Goal: Information Seeking & Learning: Learn about a topic

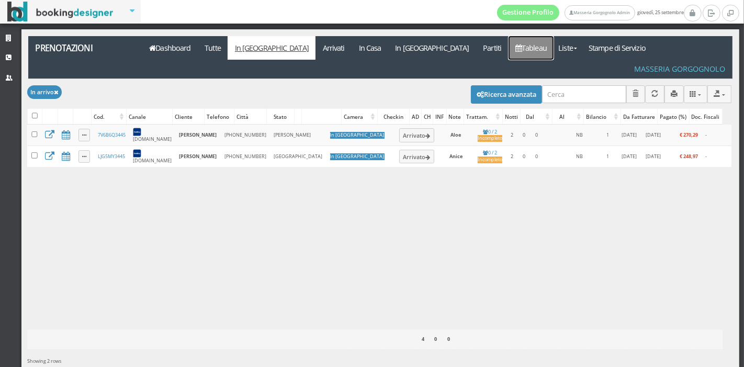
click at [515, 44] on icon at bounding box center [518, 47] width 6 height 7
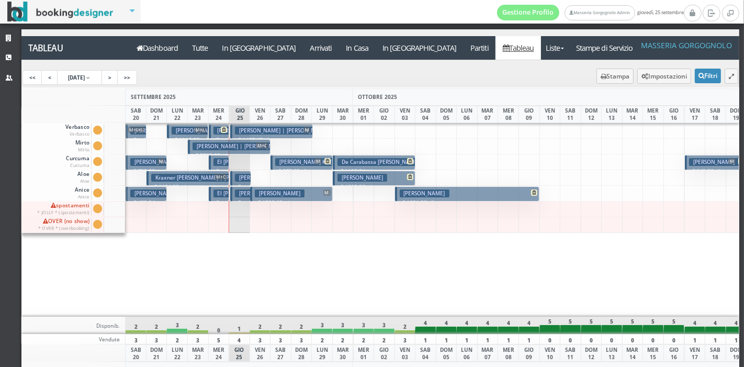
click at [260, 198] on p "€ 1200.60 4 notti" at bounding box center [292, 202] width 75 height 8
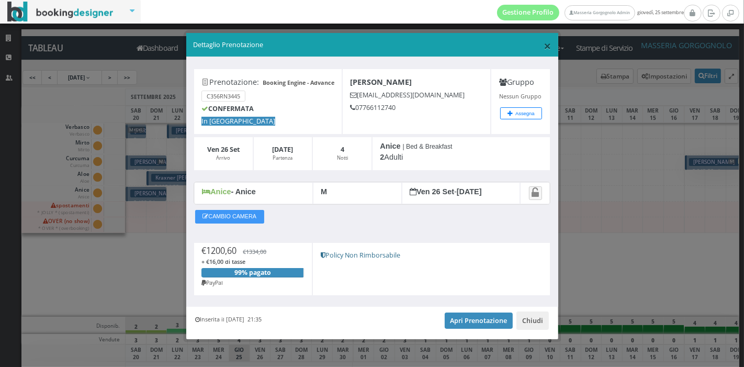
click at [544, 49] on span "×" at bounding box center [547, 46] width 7 height 18
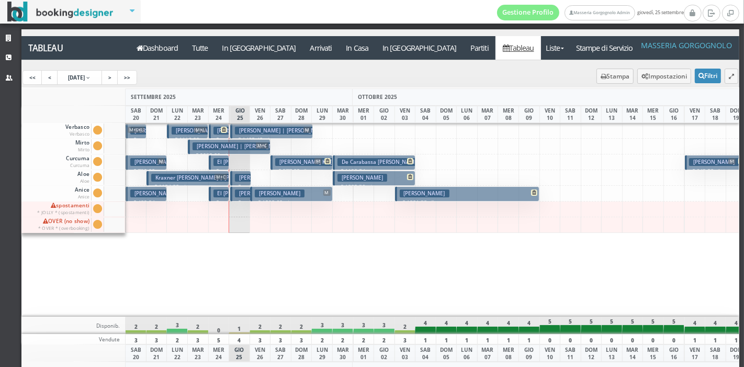
click at [499, 187] on button "[PERSON_NAME] € 1801.38 7 notti 2 Adulti" at bounding box center [467, 193] width 144 height 15
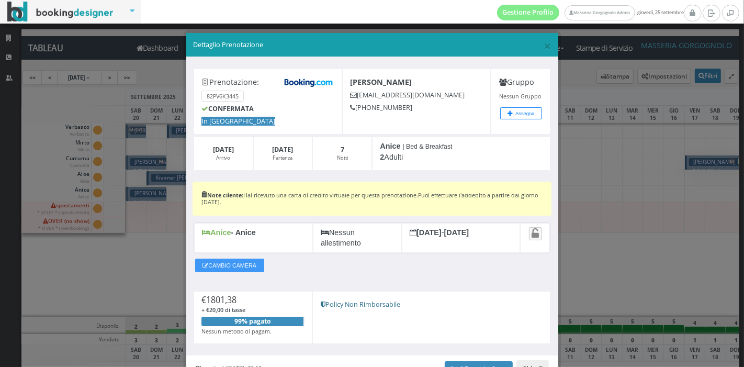
click at [535, 361] on button "Chiudi" at bounding box center [532, 369] width 32 height 18
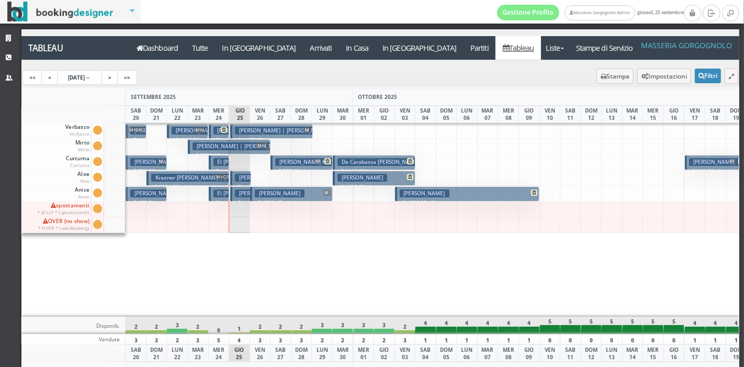
click at [517, 187] on button "[PERSON_NAME] € 1801.38 7 notti 2 Adulti" at bounding box center [467, 193] width 144 height 15
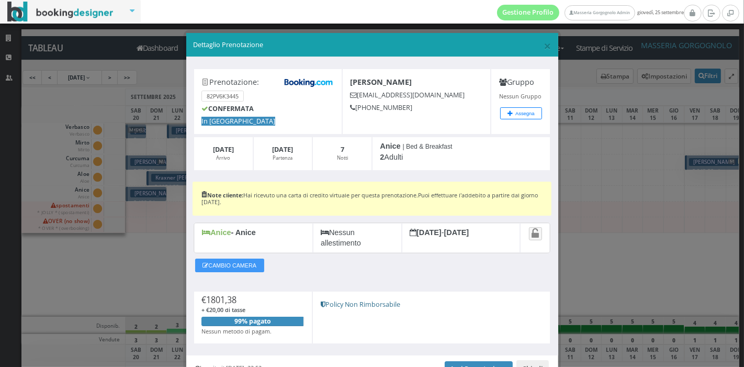
scroll to position [58, 0]
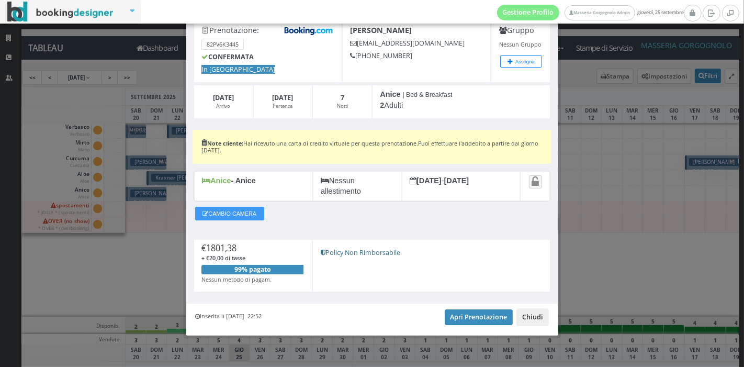
click at [529, 318] on button "Chiudi" at bounding box center [532, 317] width 32 height 18
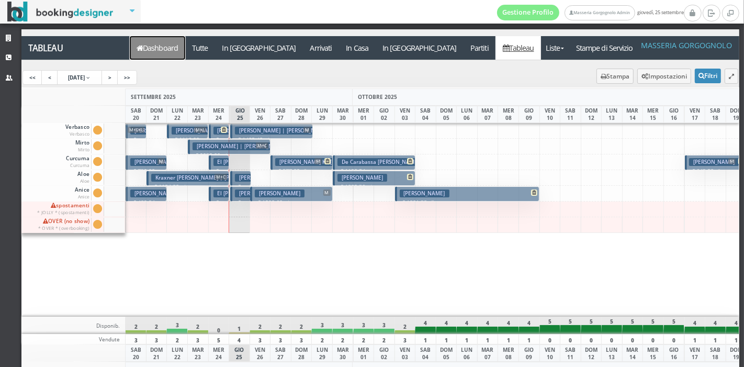
click at [145, 52] on link "Dashboard" at bounding box center [157, 48] width 55 height 24
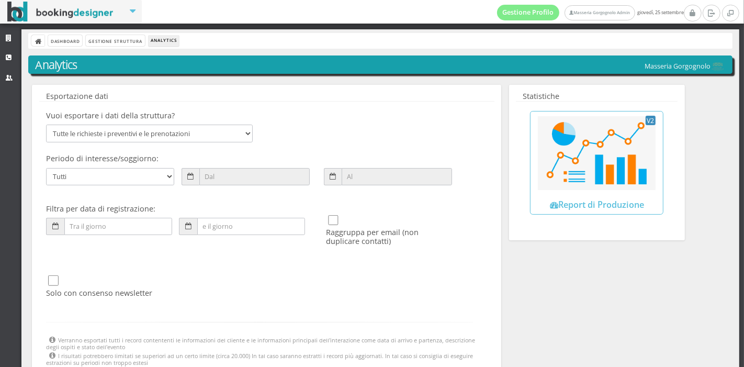
click at [241, 123] on div "Vuoi esportare i dati della struttura? Tutte le richieste i preventivi e le pre…" at bounding box center [266, 254] width 455 height 297
click at [239, 131] on select "Tutte le richieste i preventivi e le prenotazioni Richieste di preventivo Richi…" at bounding box center [149, 133] width 207 height 17
click at [46, 125] on select "Tutte le richieste i preventivi e le prenotazioni Richieste di preventivo Richi…" at bounding box center [149, 133] width 207 height 17
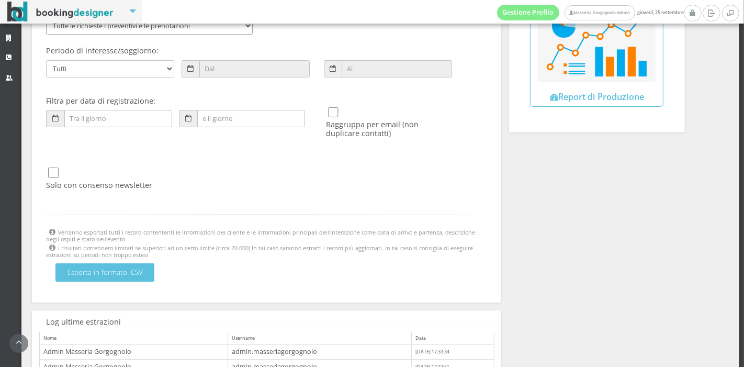
scroll to position [120, 0]
click at [137, 280] on div "Esporta in formato .CSV" at bounding box center [259, 276] width 441 height 26
click at [137, 277] on button "Esporta in formato .CSV" at bounding box center [104, 272] width 99 height 18
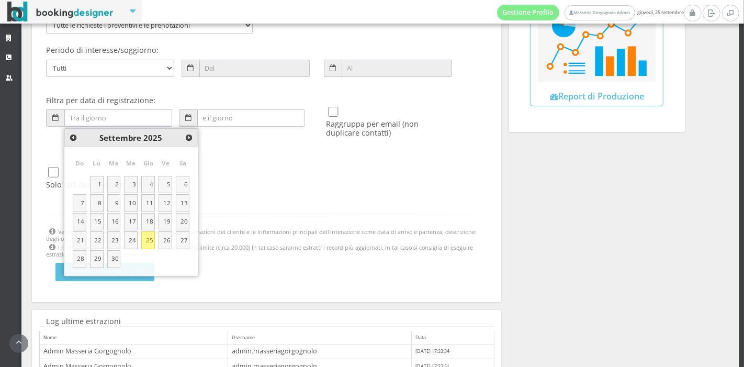
click at [258, 174] on div "Vuoi esportare i dati della struttura? Tutte le richieste i preventivi e le pre…" at bounding box center [266, 146] width 455 height 297
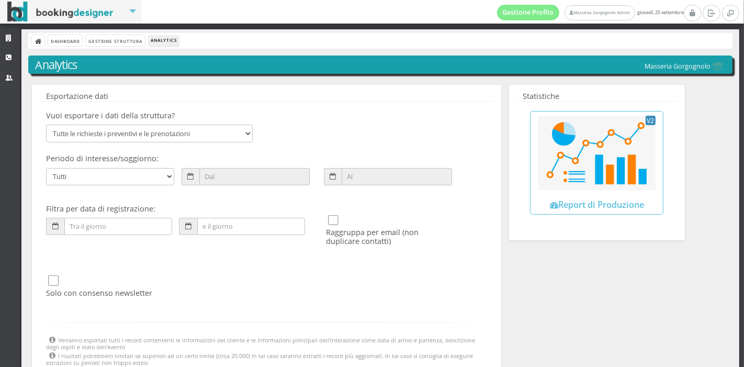
scroll to position [1, 0]
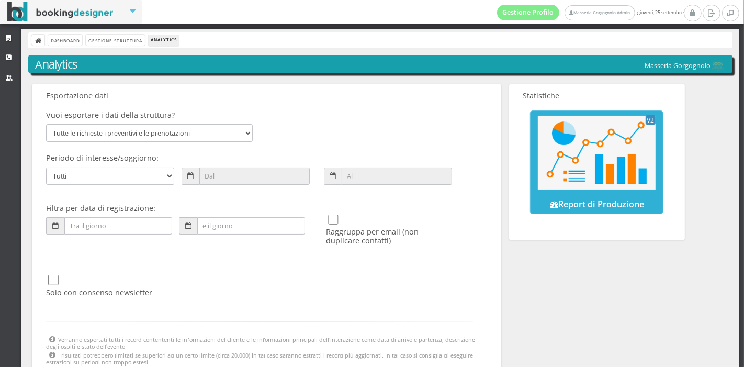
click at [573, 195] on link "V2 Report di Produzione" at bounding box center [596, 162] width 133 height 104
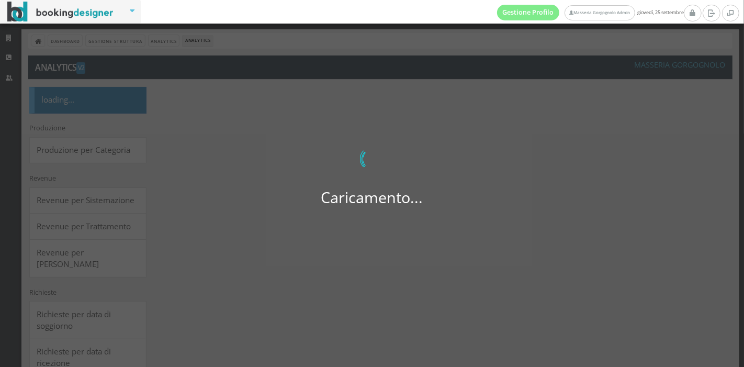
select select
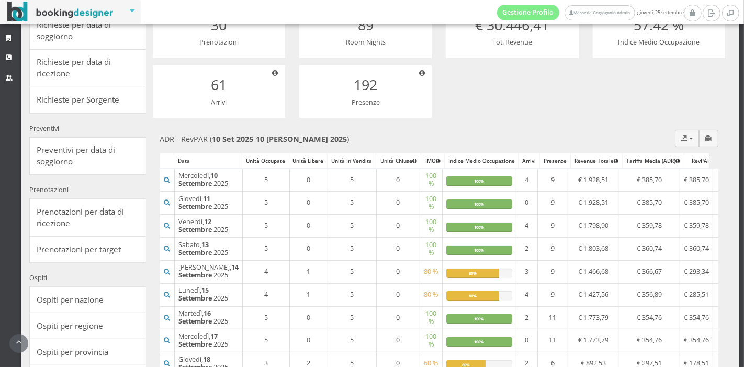
scroll to position [413, 0]
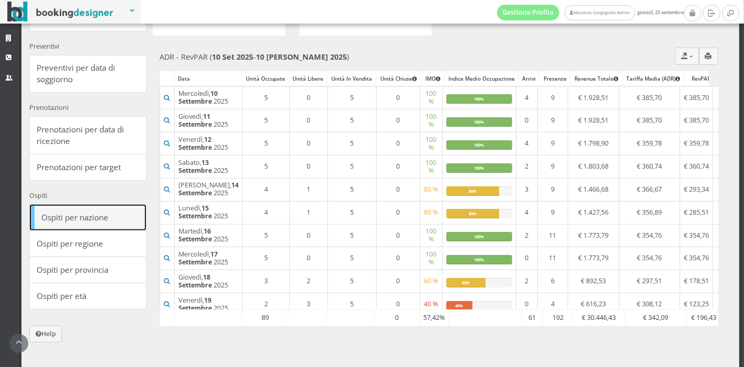
click at [112, 204] on link "Ospiti per nazione" at bounding box center [87, 217] width 117 height 27
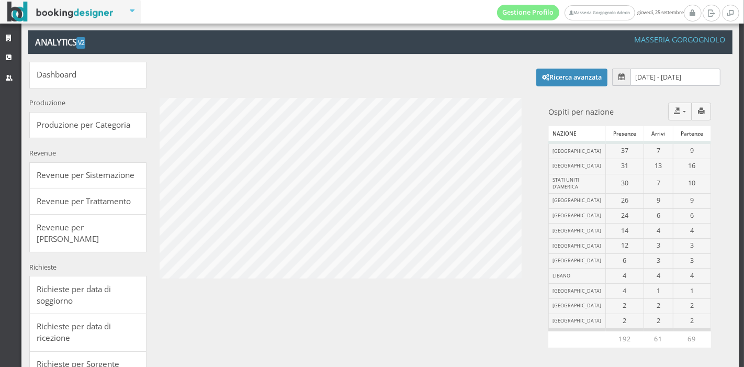
click at [612, 80] on span at bounding box center [621, 77] width 18 height 17
click at [635, 77] on input "10/09/2025 - 10/10/2025" at bounding box center [675, 77] width 90 height 17
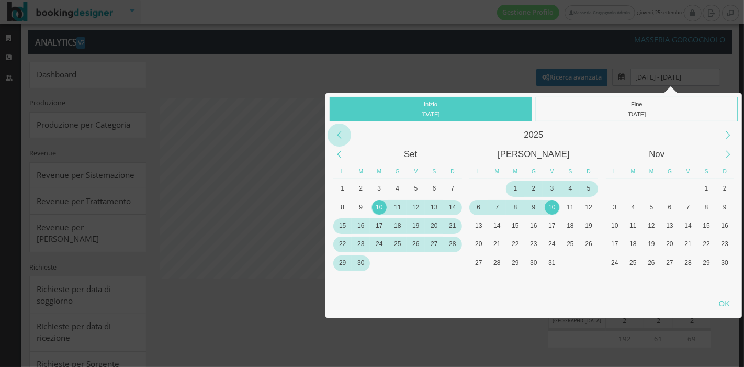
click at [341, 133] on div "Previous Year" at bounding box center [340, 135] width 24 height 24
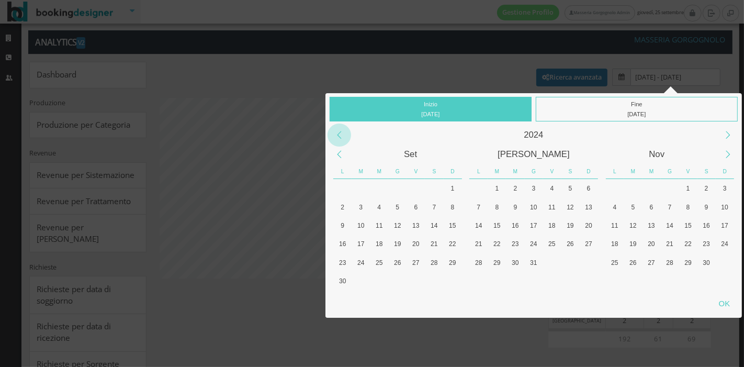
click at [341, 133] on div "Previous Year" at bounding box center [340, 135] width 24 height 24
click at [723, 132] on div "Next Year" at bounding box center [728, 135] width 24 height 24
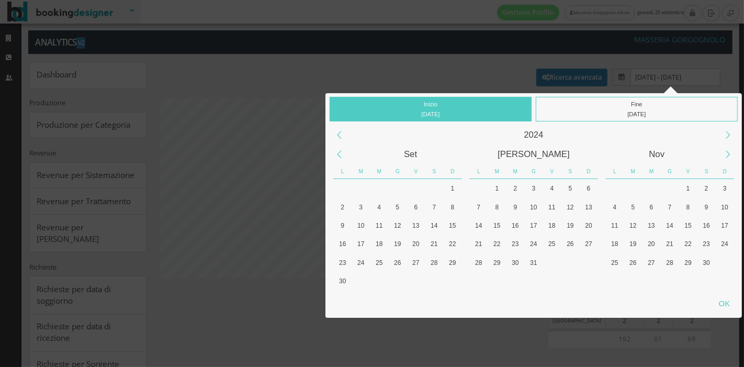
click at [348, 126] on div "2024" at bounding box center [534, 134] width 408 height 19
click at [343, 130] on div "Previous Year" at bounding box center [340, 135] width 24 height 24
click at [341, 147] on div "Previous Month" at bounding box center [340, 155] width 24 height 24
click at [727, 151] on div "Next Month" at bounding box center [728, 155] width 24 height 24
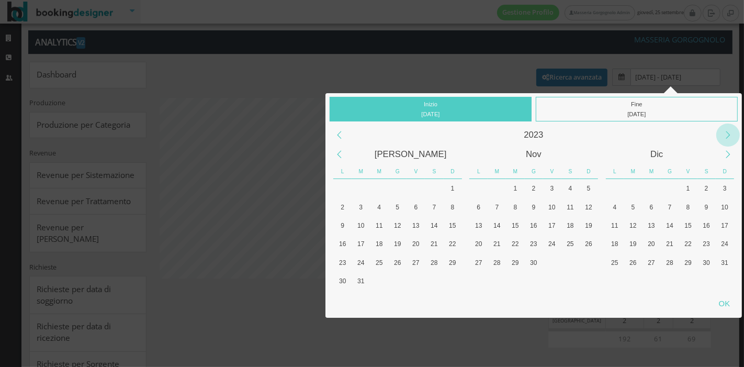
click at [729, 131] on div "Next Year" at bounding box center [728, 135] width 24 height 24
click at [733, 155] on div "Next Month" at bounding box center [728, 155] width 24 height 24
click at [643, 192] on div "1" at bounding box center [652, 188] width 18 height 18
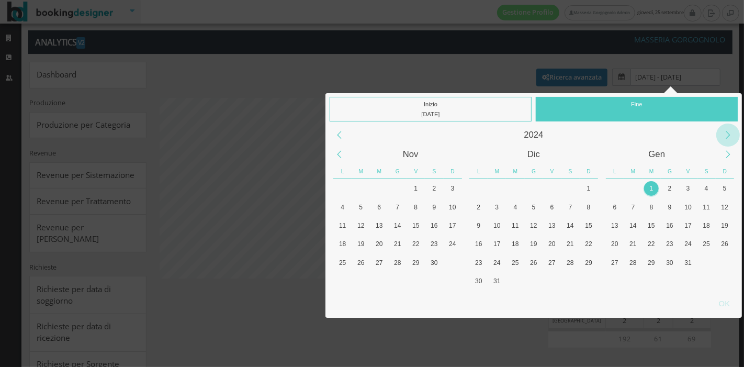
click at [726, 130] on div "Next Year" at bounding box center [728, 135] width 24 height 24
click at [336, 157] on div "Previous Month" at bounding box center [340, 155] width 24 height 24
click at [342, 163] on div "Previous Month" at bounding box center [340, 155] width 24 height 24
click at [348, 187] on div "1" at bounding box center [342, 188] width 15 height 15
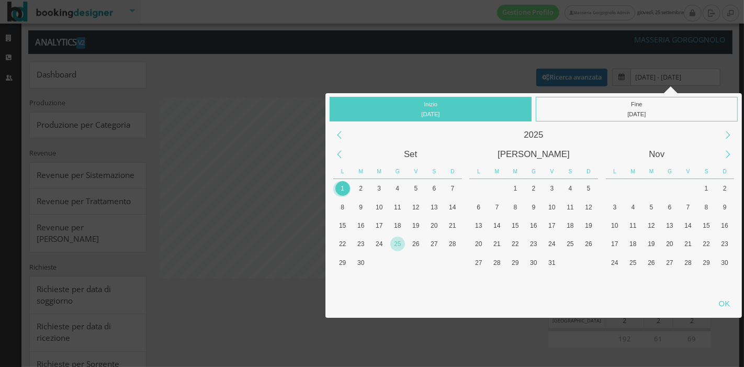
click at [395, 246] on div "25" at bounding box center [397, 243] width 15 height 15
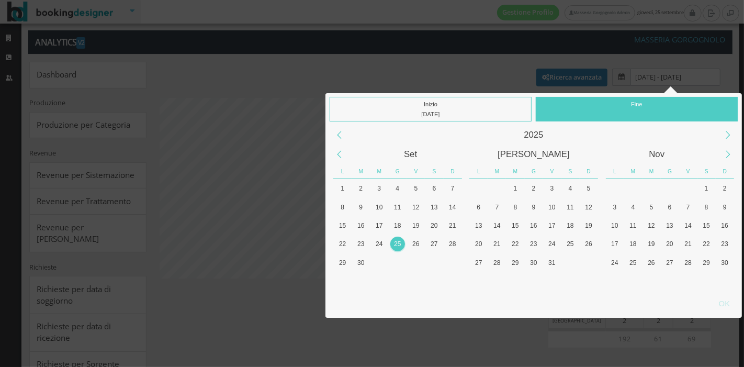
click at [402, 242] on div "25" at bounding box center [397, 243] width 15 height 15
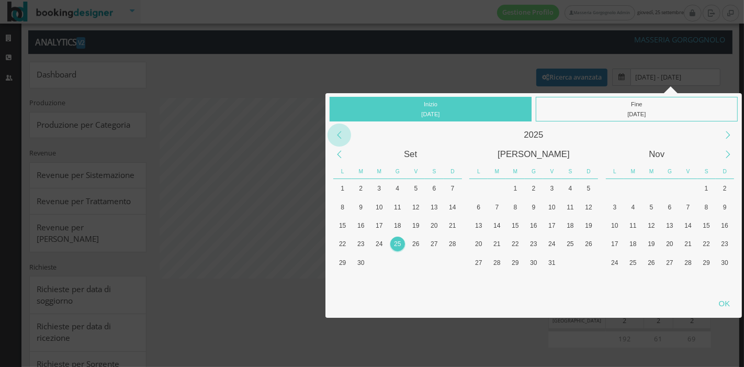
click at [341, 137] on div "Previous Year" at bounding box center [340, 135] width 24 height 24
click at [726, 160] on div "Next Month" at bounding box center [728, 155] width 24 height 24
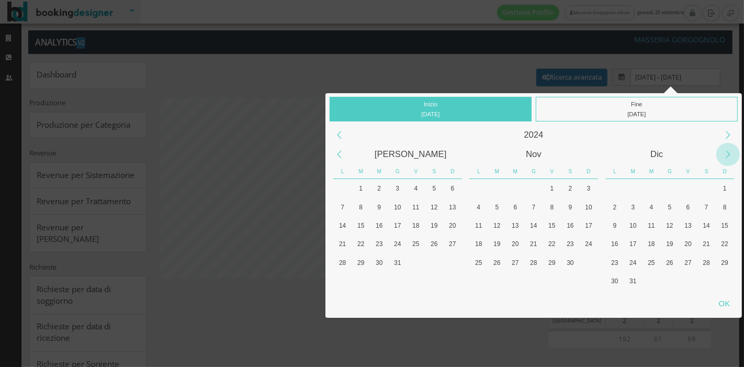
click at [726, 160] on div "Next Month" at bounding box center [728, 155] width 24 height 24
click at [650, 190] on div "1" at bounding box center [651, 188] width 15 height 15
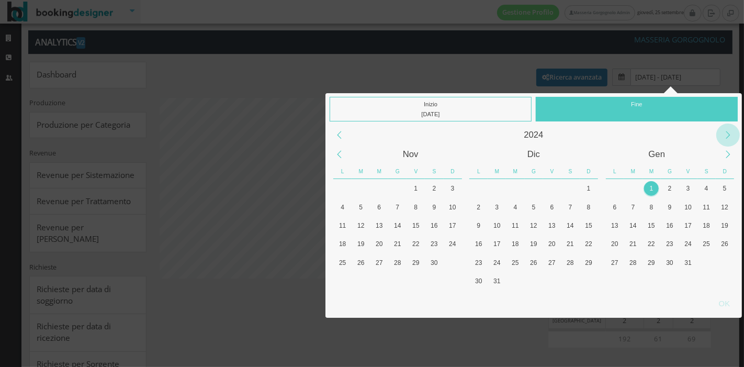
click at [723, 137] on div "Next Year" at bounding box center [728, 135] width 24 height 24
click at [341, 159] on div "Previous Month" at bounding box center [340, 155] width 24 height 24
click at [343, 151] on div "Previous Month" at bounding box center [340, 155] width 24 height 24
click at [401, 246] on div "25" at bounding box center [397, 243] width 15 height 15
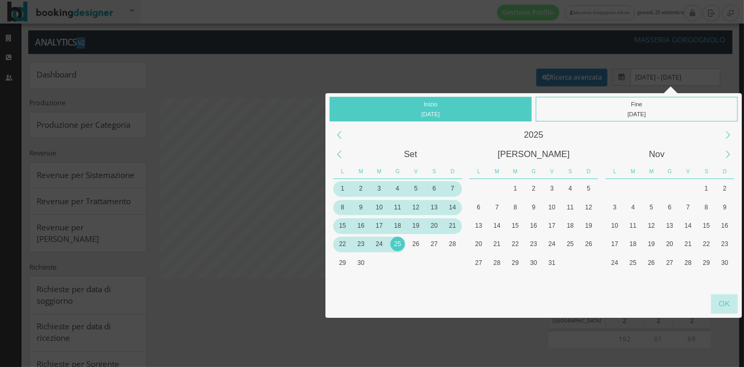
click at [725, 313] on div "OK" at bounding box center [724, 303] width 27 height 19
type input "01/01/2025 - 25/09/2025"
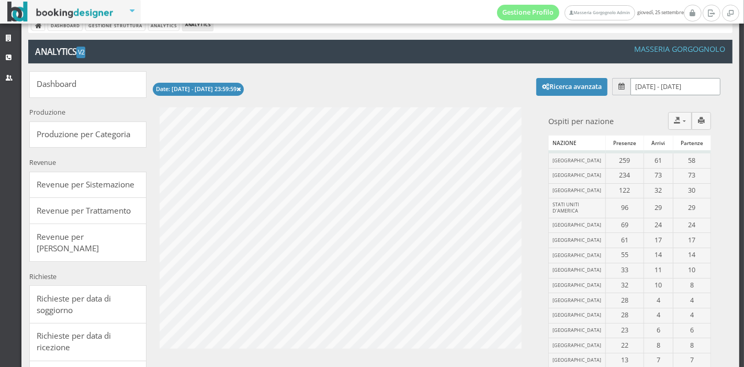
scroll to position [17, 0]
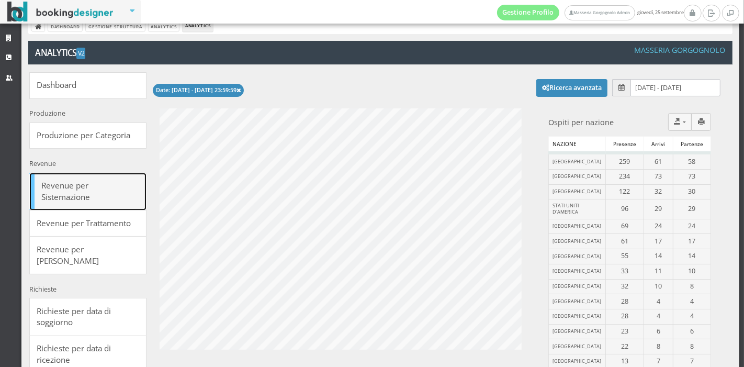
click at [73, 192] on link "Revenue per Sistemazione" at bounding box center [87, 192] width 117 height 38
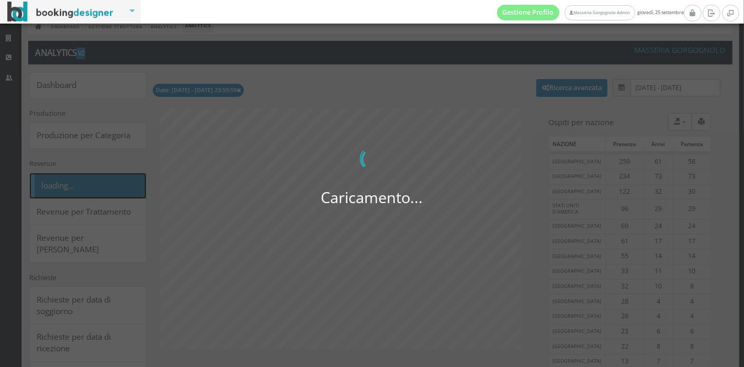
select select
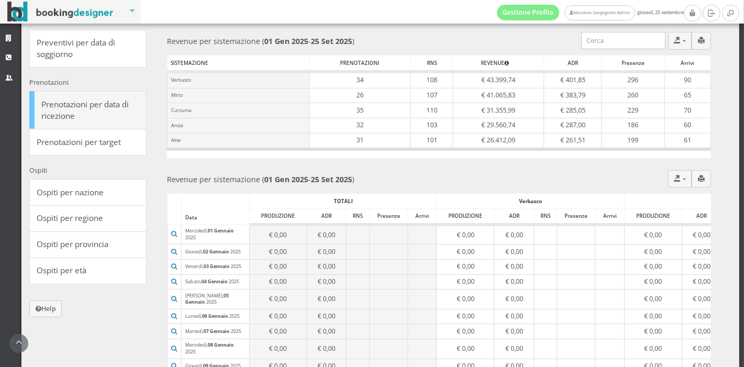
scroll to position [454, 0]
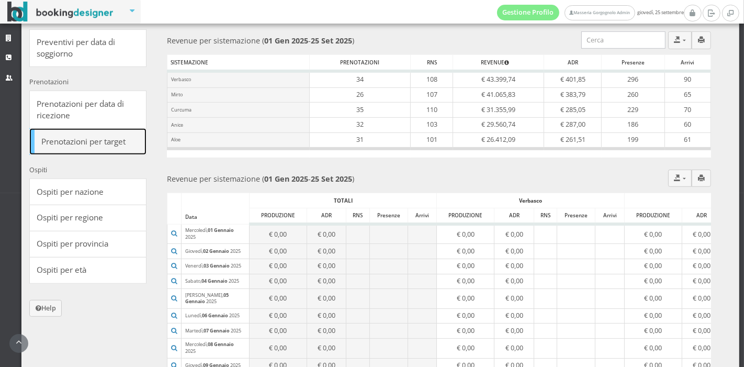
click at [121, 137] on link "Prenotazioni per target" at bounding box center [87, 141] width 117 height 27
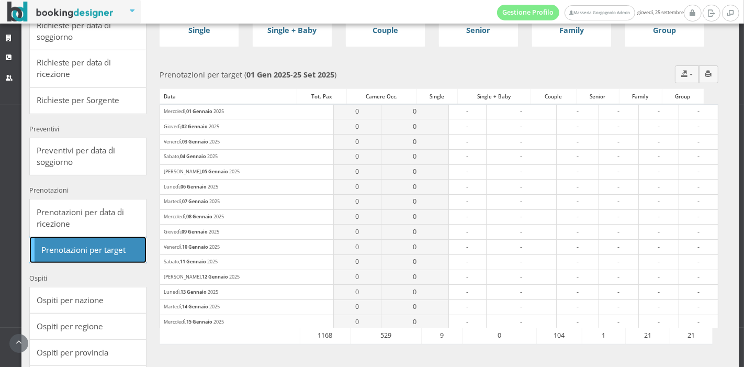
scroll to position [406, 0]
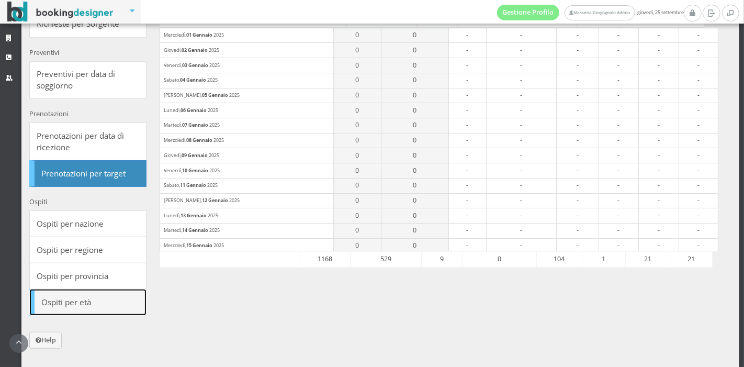
click at [109, 289] on link "Ospiti per età" at bounding box center [87, 302] width 117 height 27
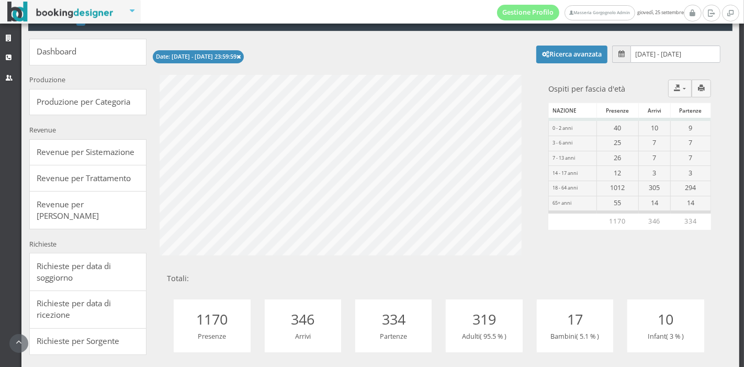
scroll to position [53, 0]
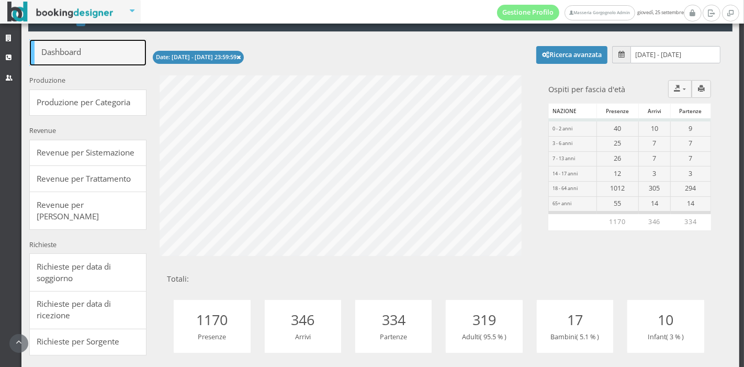
click at [98, 48] on link "Dashboard" at bounding box center [87, 52] width 117 height 27
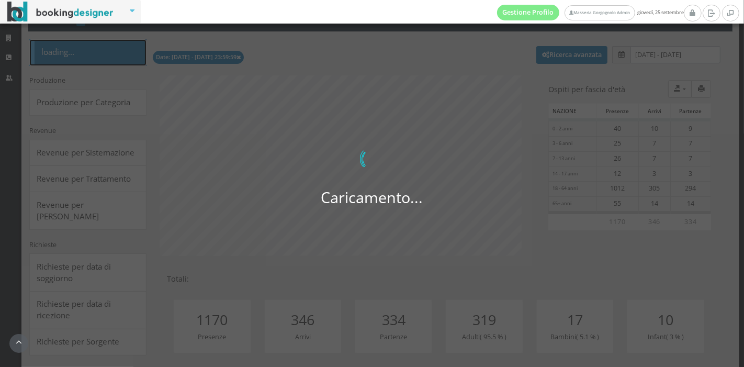
select select
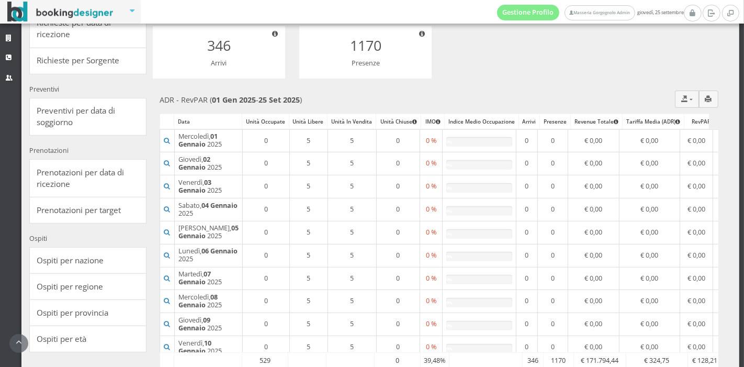
scroll to position [373, 0]
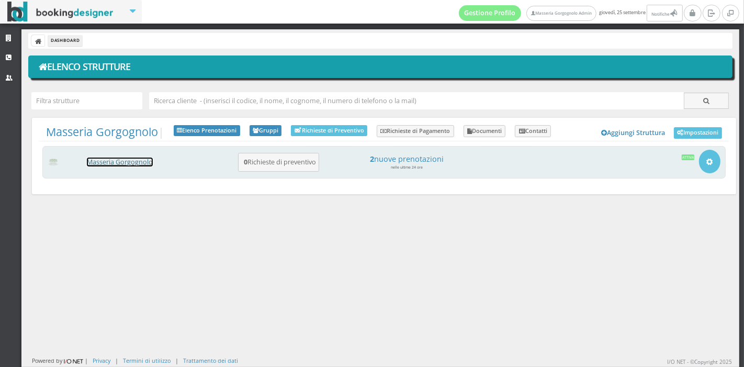
click at [142, 162] on link "Masseria Gorgognolo" at bounding box center [120, 161] width 66 height 9
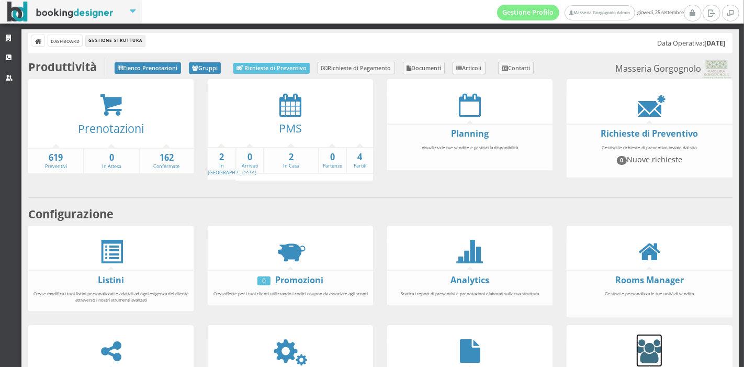
click at [643, 343] on icon at bounding box center [649, 351] width 25 height 24
click at [224, 153] on strong "2" at bounding box center [222, 157] width 28 height 12
